Goal: Information Seeking & Learning: Learn about a topic

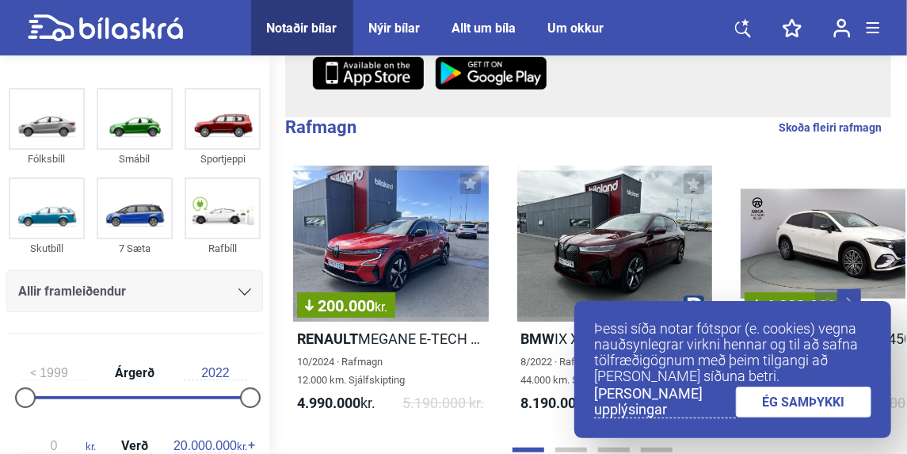
scroll to position [352, 0]
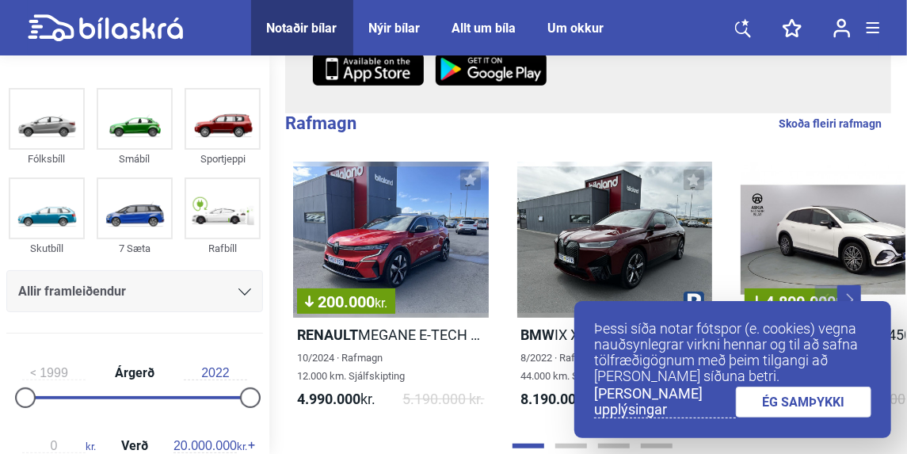
click at [808, 388] on link "ÉG SAMÞYKKI" at bounding box center [804, 402] width 136 height 31
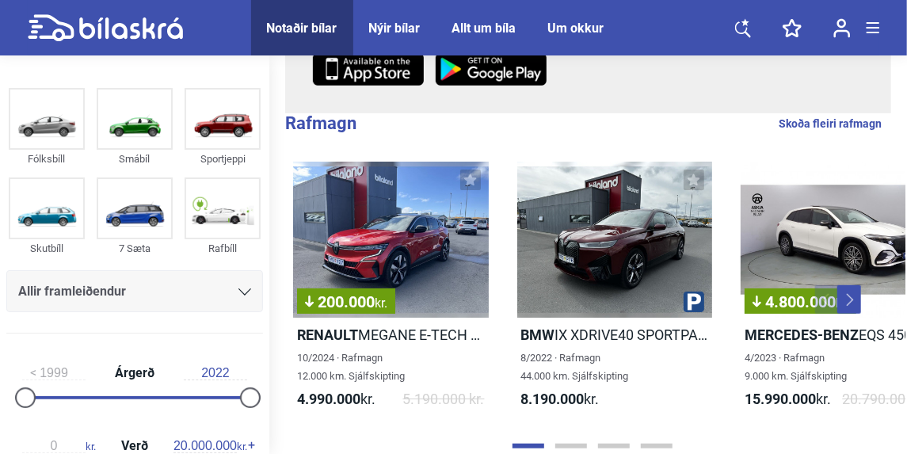
click at [239, 291] on icon at bounding box center [245, 291] width 13 height 7
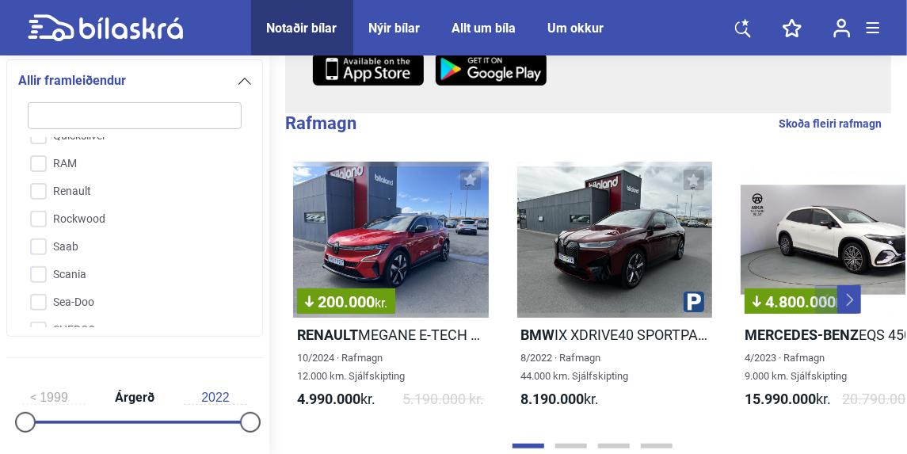
scroll to position [3189, 0]
click at [41, 172] on input "Renault" at bounding box center [125, 186] width 216 height 28
checkbox input "true"
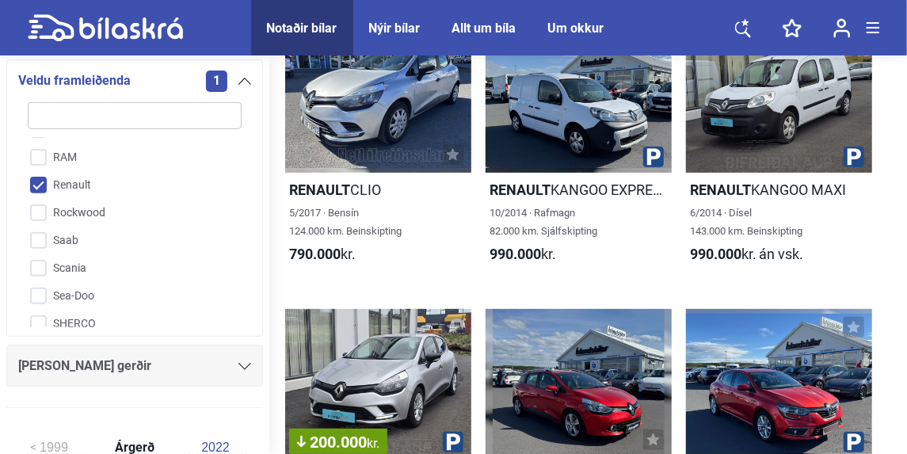
scroll to position [133, 0]
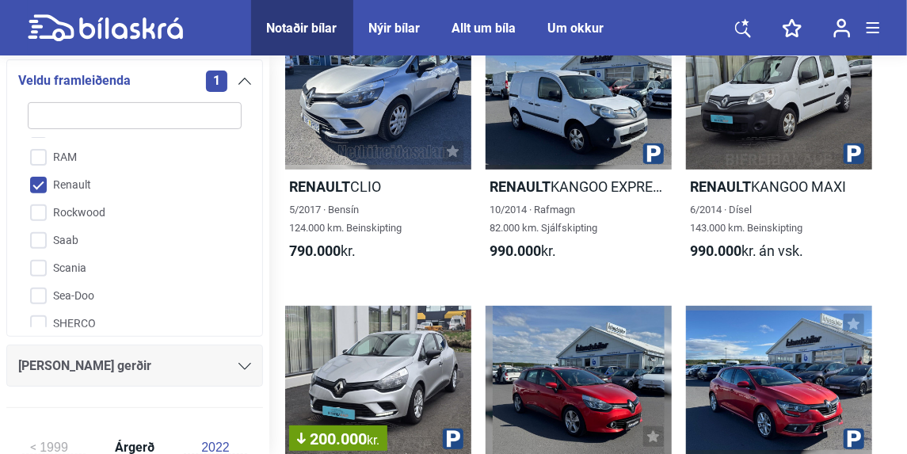
click at [588, 114] on div at bounding box center [579, 95] width 186 height 149
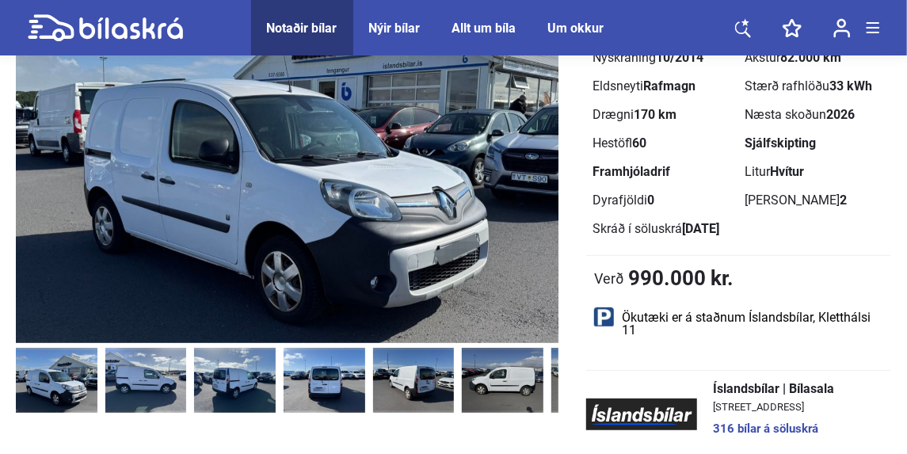
scroll to position [173, 0]
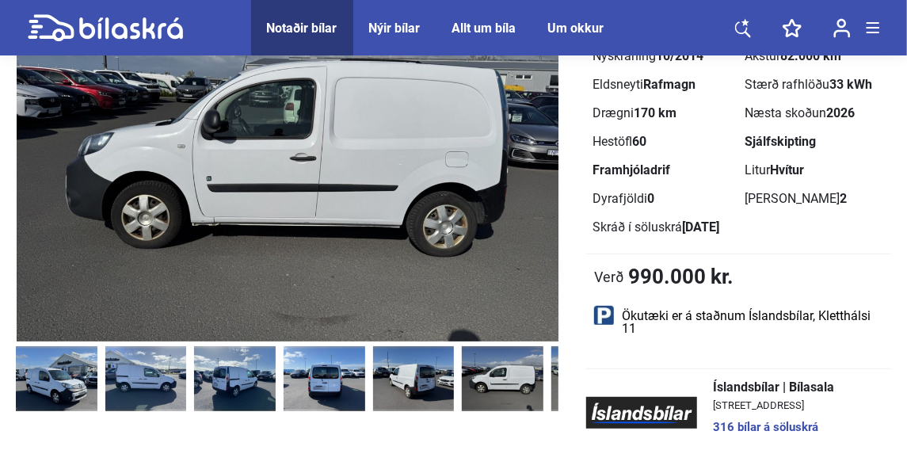
click at [499, 393] on img at bounding box center [503, 378] width 82 height 65
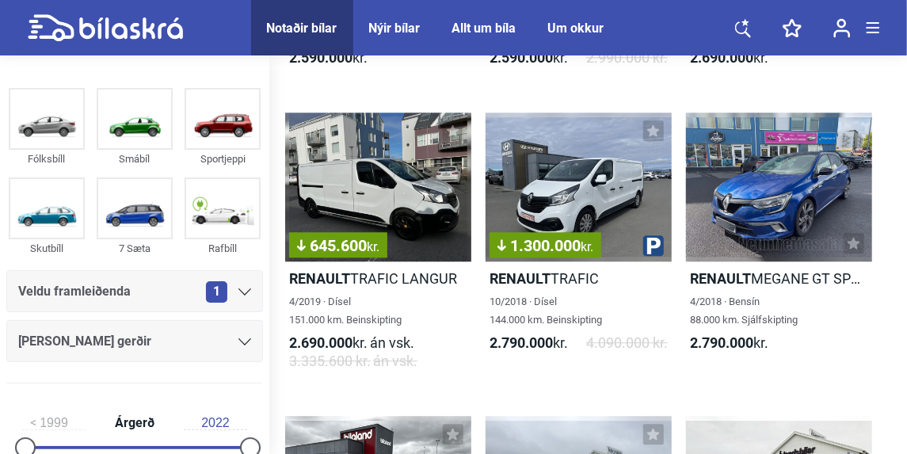
scroll to position [1757, 0]
